Goal: Information Seeking & Learning: Learn about a topic

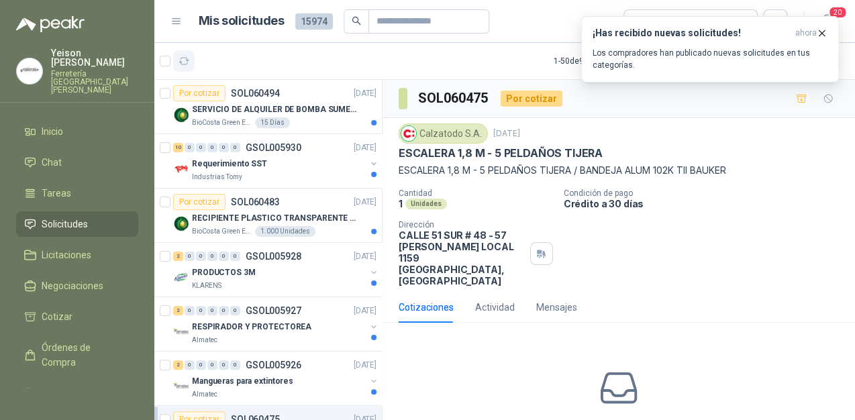
click at [185, 62] on icon "button" at bounding box center [183, 61] width 11 height 11
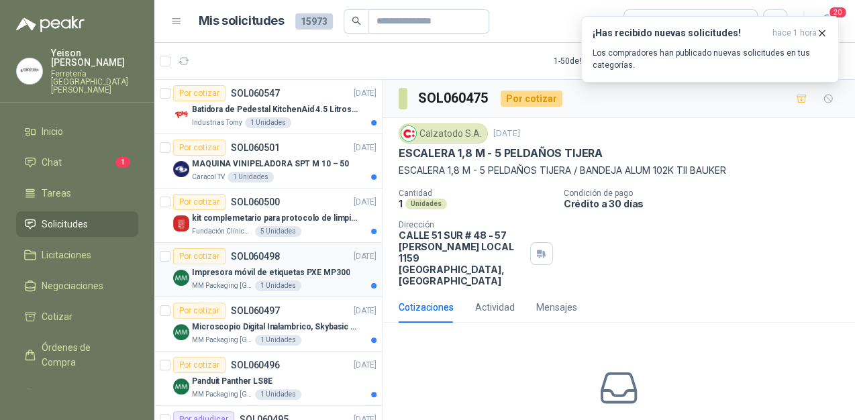
click at [274, 272] on p "Impresora móvil de etiquetas PXE MP300" at bounding box center [271, 272] width 158 height 13
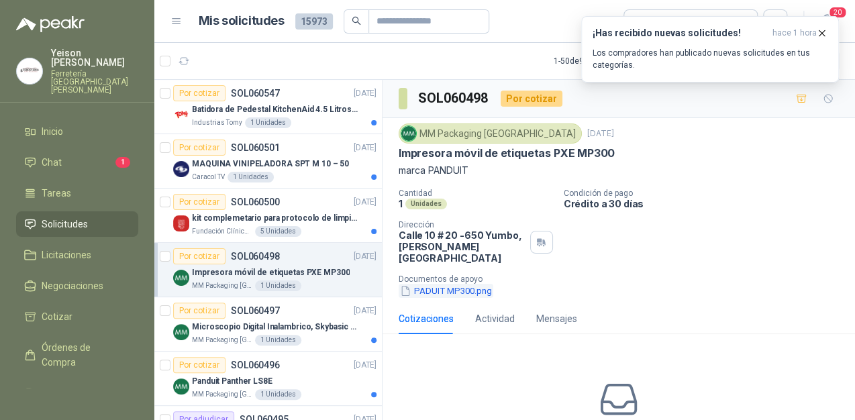
click at [475, 284] on button "PADUIT MP300.png" at bounding box center [445, 291] width 95 height 14
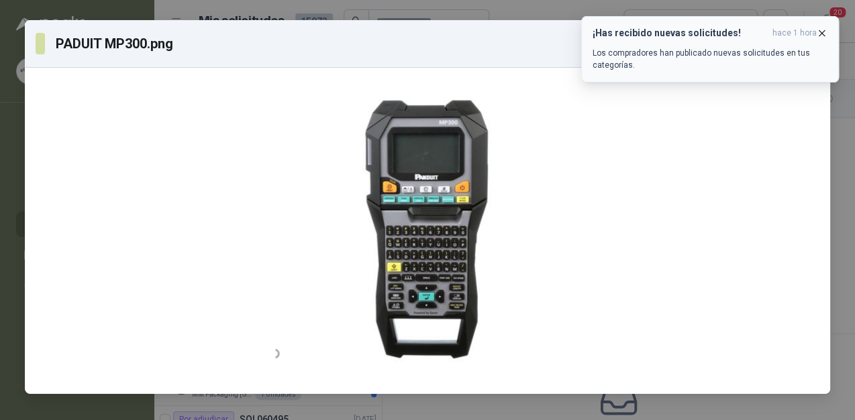
click at [819, 32] on icon "button" at bounding box center [821, 33] width 11 height 11
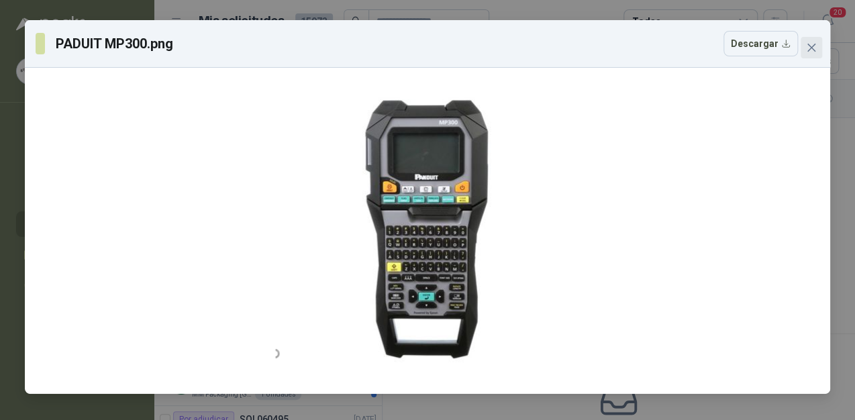
click at [812, 49] on icon "close" at bounding box center [811, 48] width 8 height 8
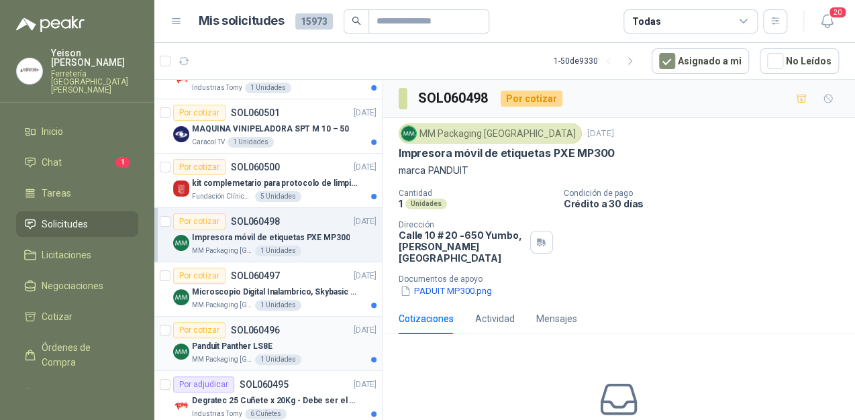
scroll to position [54, 0]
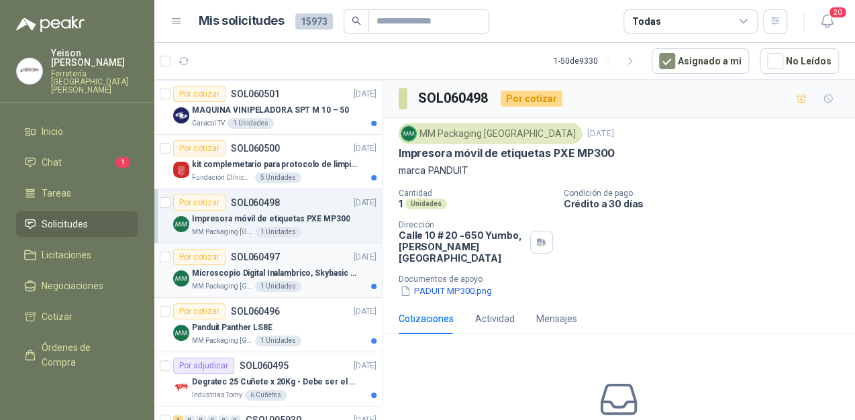
click at [282, 271] on p "Microscopio Digital Inalambrico, Skybasic 50x-1000x, Ampliac" at bounding box center [275, 273] width 167 height 13
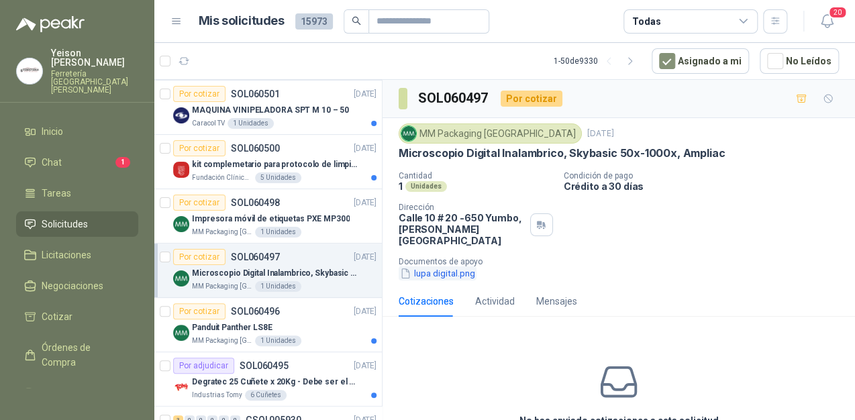
click at [445, 266] on button "lupa digital.png" at bounding box center [437, 273] width 78 height 14
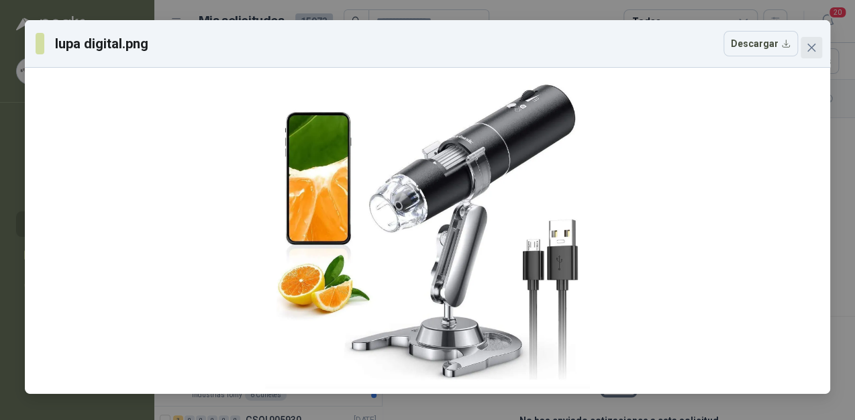
click at [808, 44] on icon "close" at bounding box center [811, 48] width 8 height 8
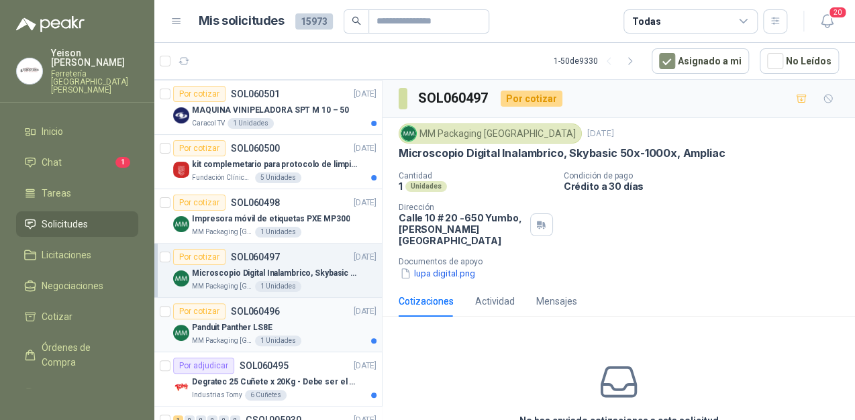
click at [282, 325] on div "Panduit Panther LS8E" at bounding box center [284, 327] width 184 height 16
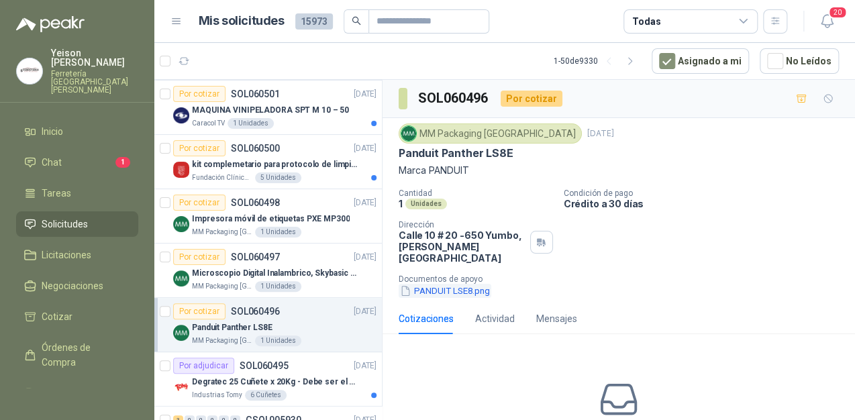
click at [451, 284] on button "PANDUIT LSE8.png" at bounding box center [444, 291] width 93 height 14
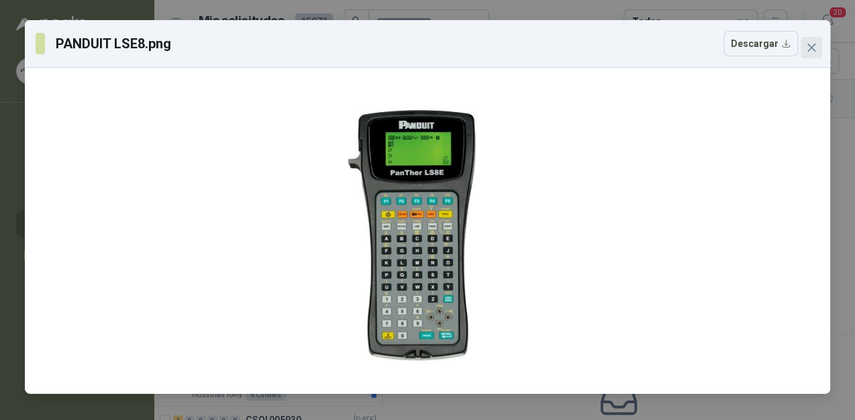
click at [812, 52] on icon "close" at bounding box center [811, 47] width 11 height 11
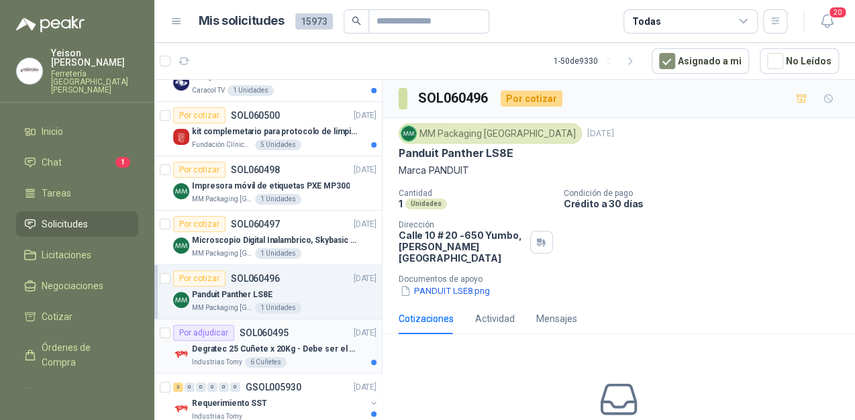
scroll to position [215, 0]
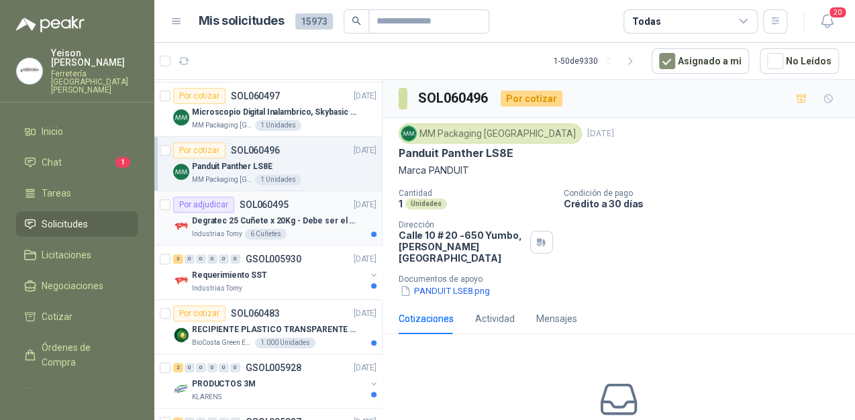
click at [244, 222] on p "Degratec 25 Cuñete x 20Kg - Debe ser el de Tecnas (por ahora homologado) - (Adj…" at bounding box center [275, 221] width 167 height 13
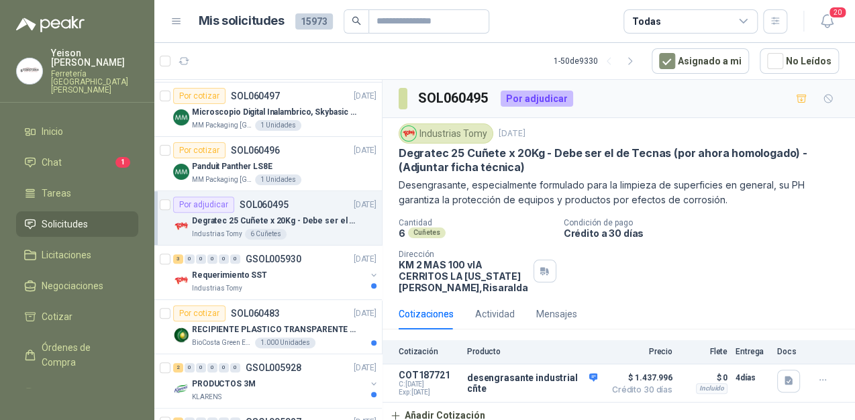
scroll to position [4, 0]
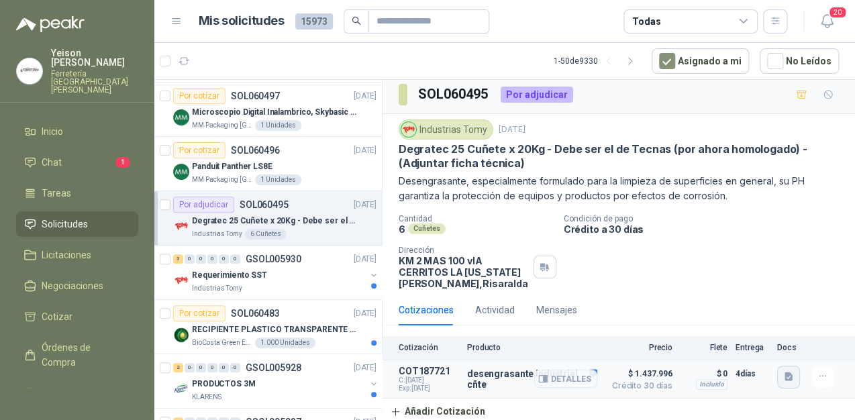
click at [783, 384] on button "button" at bounding box center [788, 377] width 23 height 23
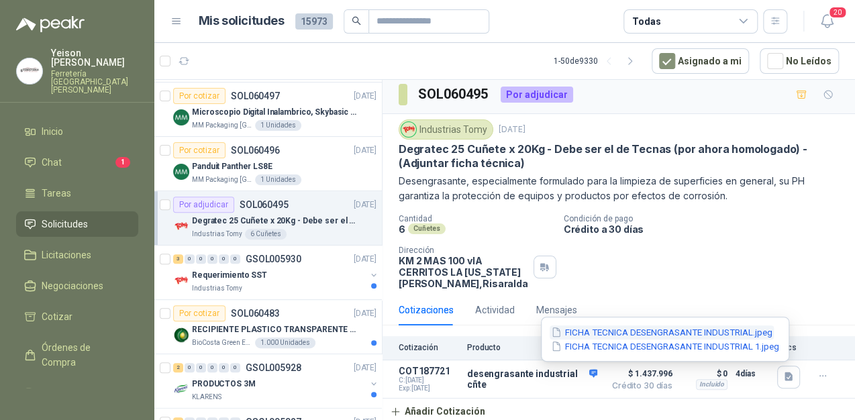
click at [606, 330] on button "FICHA TECNICA DESENGRASANTE INDUSTRIAL.jpeg" at bounding box center [661, 332] width 224 height 14
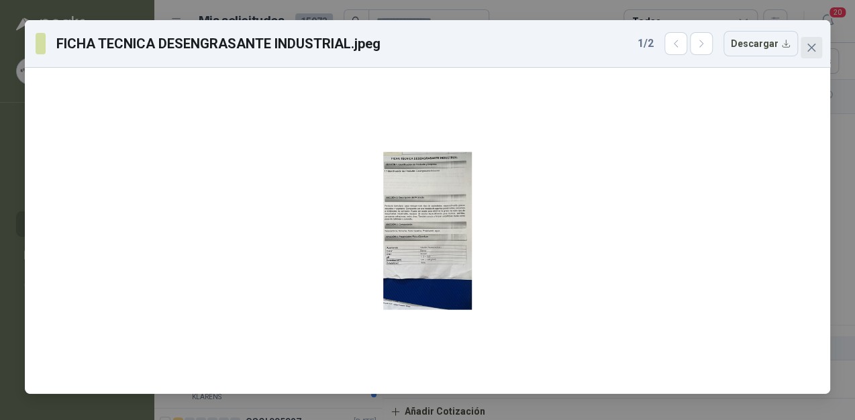
click at [810, 46] on icon "close" at bounding box center [811, 48] width 8 height 8
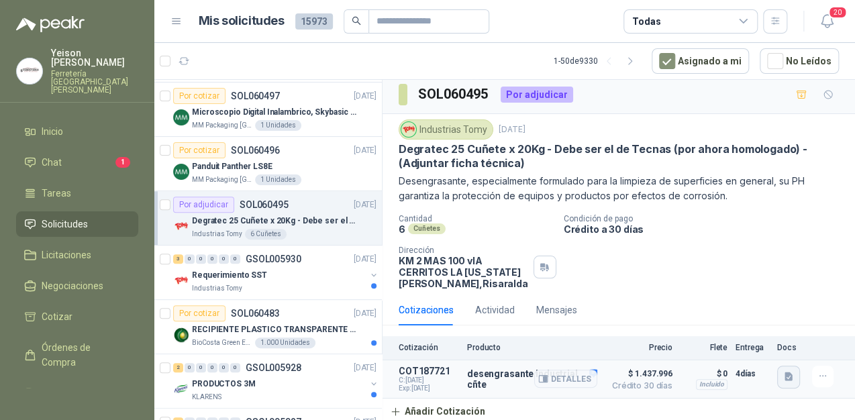
click at [784, 375] on icon "button" at bounding box center [788, 376] width 8 height 9
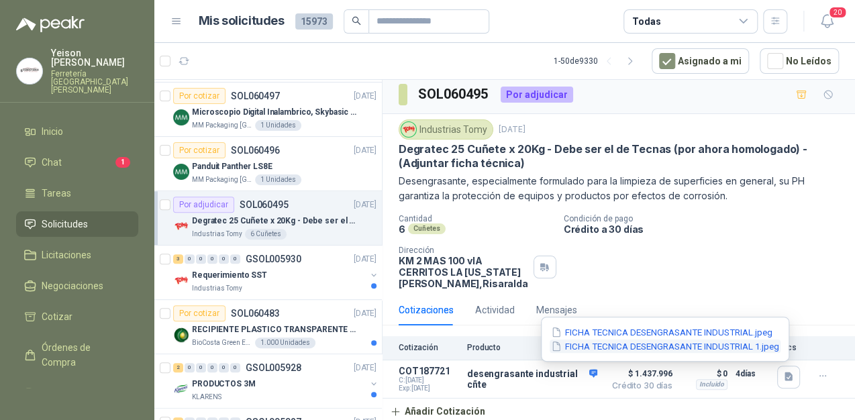
click at [661, 341] on button "FICHA TECNICA DESENGRASANTE INDUSTRIAL 1.jpeg" at bounding box center [664, 346] width 231 height 14
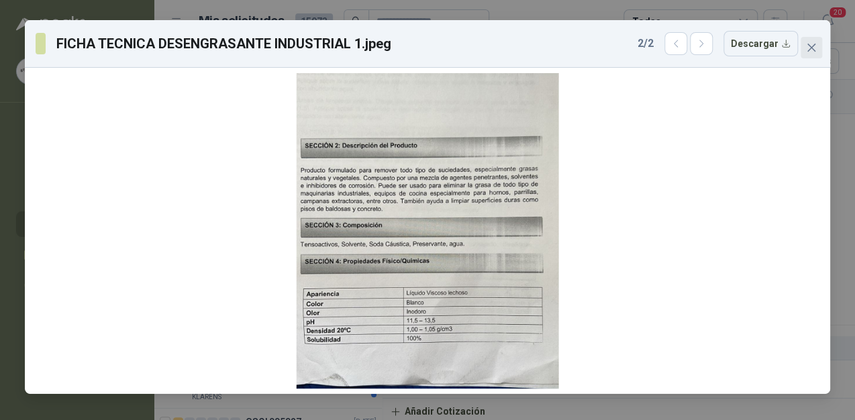
click at [804, 40] on button "Close" at bounding box center [810, 47] width 21 height 21
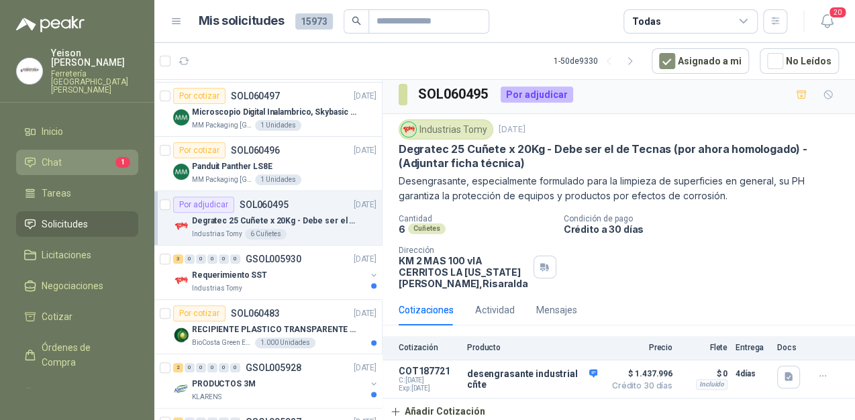
click at [96, 155] on li "Chat 1" at bounding box center [77, 162] width 106 height 15
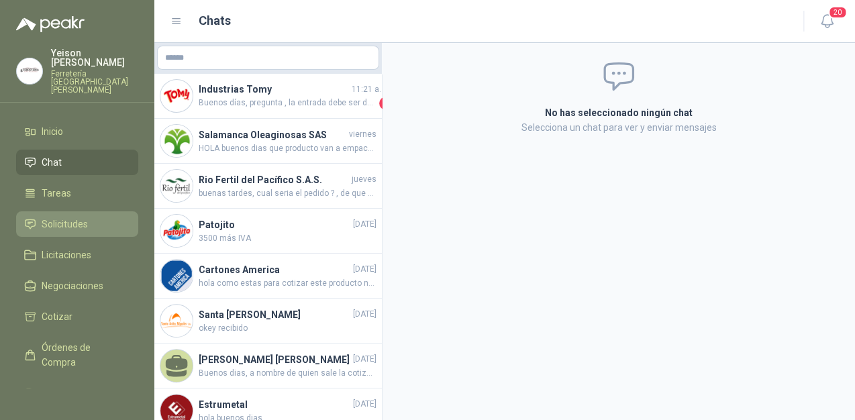
click at [60, 217] on span "Solicitudes" at bounding box center [65, 224] width 46 height 15
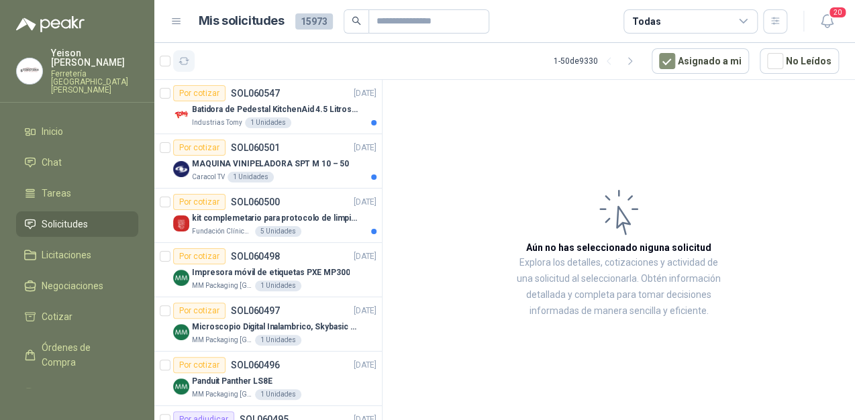
click at [185, 64] on icon "button" at bounding box center [184, 61] width 10 height 7
click at [289, 106] on p "Batidora de Pedestal KitchenAid 4.5 Litros Delux Plateado" at bounding box center [275, 109] width 167 height 13
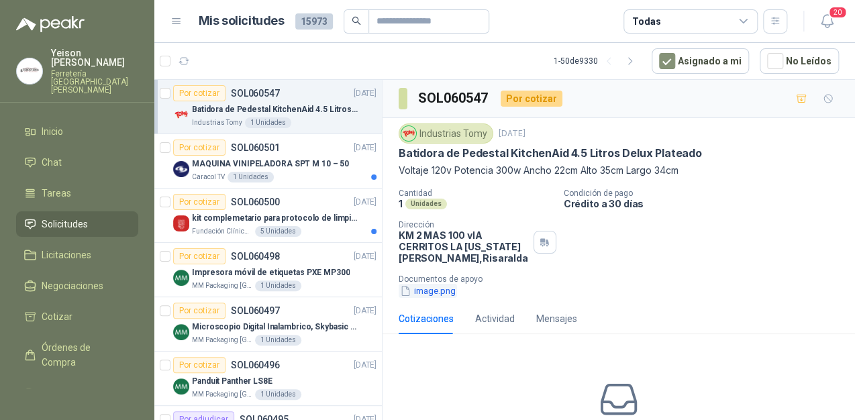
click at [423, 292] on button "image.png" at bounding box center [427, 291] width 58 height 14
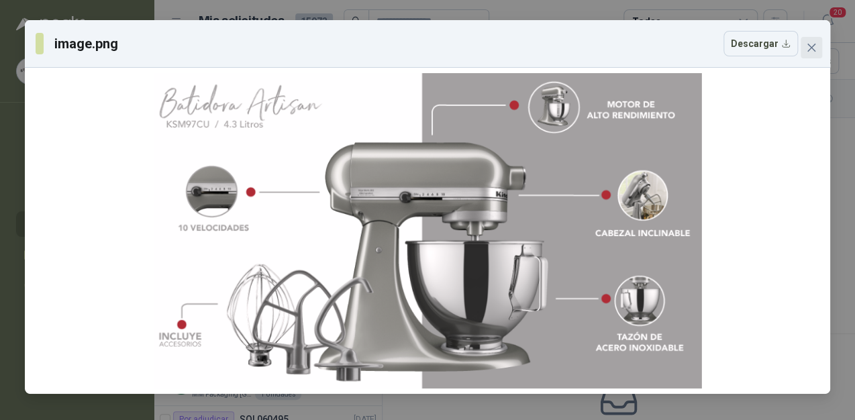
click at [811, 46] on icon "close" at bounding box center [811, 47] width 11 height 11
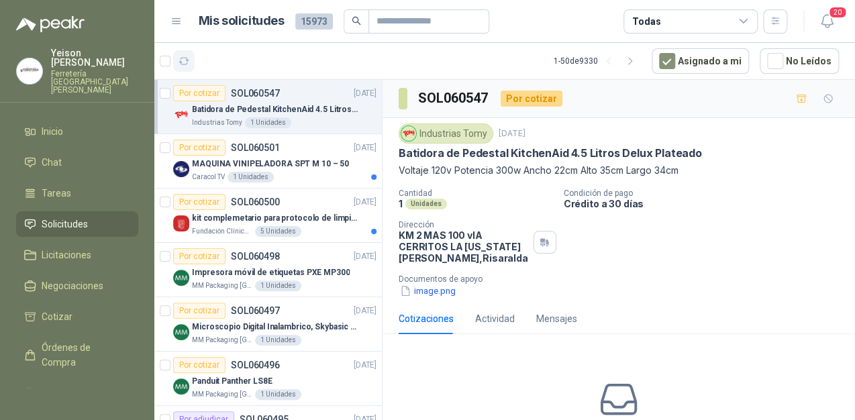
click at [180, 54] on button "button" at bounding box center [183, 60] width 21 height 21
click at [187, 61] on icon "button" at bounding box center [184, 61] width 10 height 7
click at [296, 170] on div "MAQUINA VINIPELADORA SPT M 10 – 50" at bounding box center [284, 164] width 184 height 16
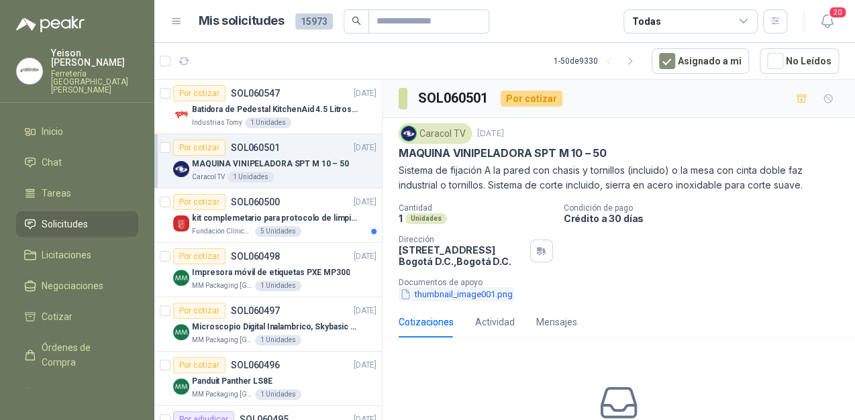
click at [447, 295] on button "thumbnail_image001.png" at bounding box center [455, 294] width 115 height 14
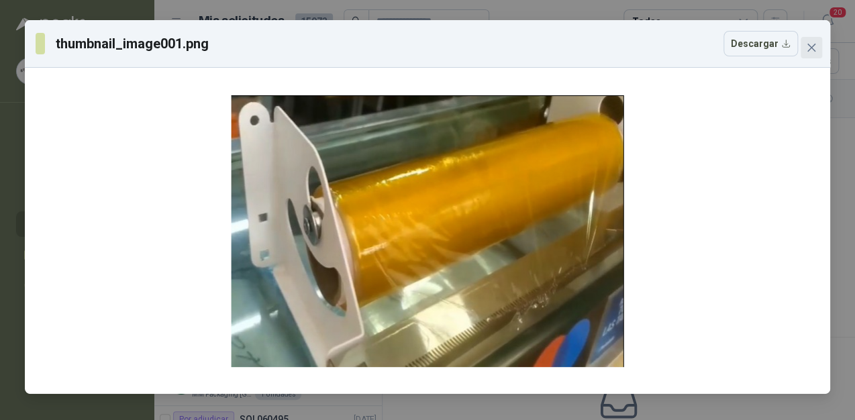
click at [804, 42] on span "Close" at bounding box center [810, 47] width 21 height 11
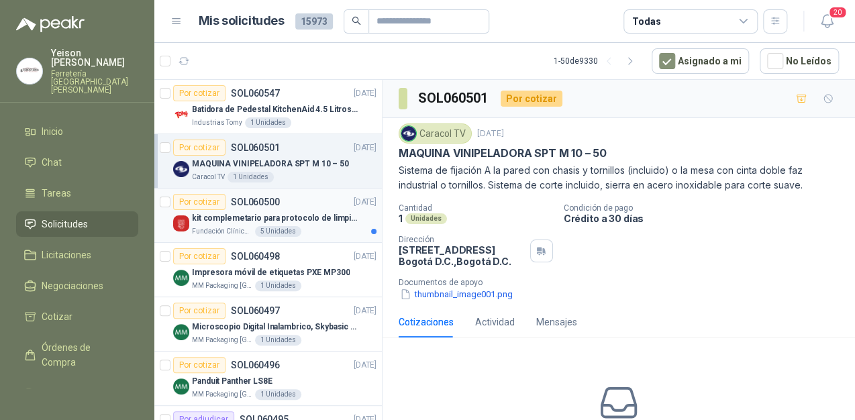
click at [307, 219] on p "kit complemetario para protocolo de limpieza" at bounding box center [275, 218] width 167 height 13
